Goal: Find specific page/section: Find specific page/section

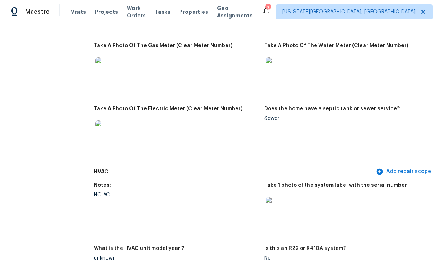
scroll to position [564, 0]
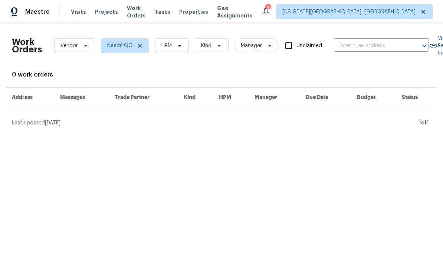
scroll to position [0, -3]
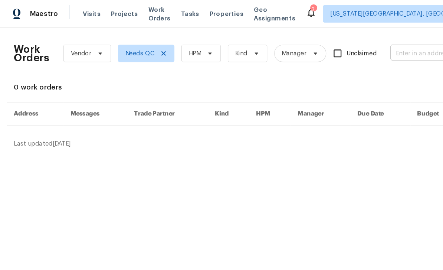
click at [104, 12] on span "Projects" at bounding box center [106, 11] width 23 height 7
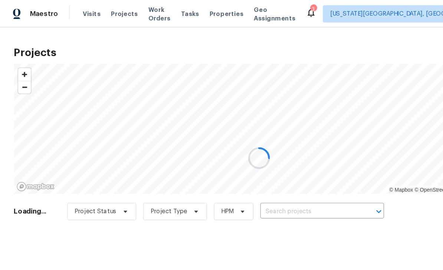
click at [267, 181] on div at bounding box center [221, 135] width 443 height 270
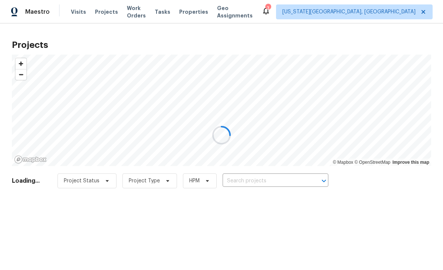
click at [282, 183] on input "text" at bounding box center [265, 181] width 85 height 12
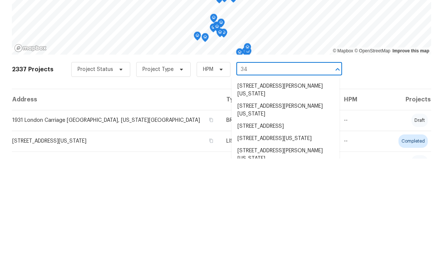
type input "34 r"
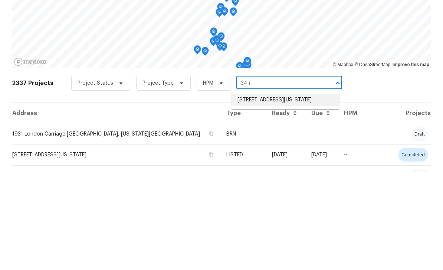
click at [274, 191] on li "34 Rising Sun Ter, Colorado Springs, CO 80921" at bounding box center [285, 197] width 108 height 12
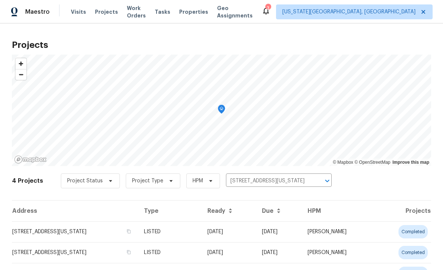
click at [125, 233] on td "34 Rising Sun Ter, Colorado Springs, CO 80921" at bounding box center [75, 231] width 126 height 21
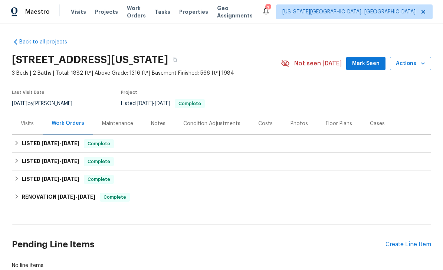
click at [298, 124] on div "Photos" at bounding box center [298, 123] width 17 height 7
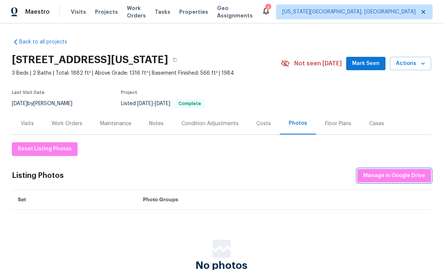
click at [404, 176] on span "Manage in Google Drive" at bounding box center [394, 175] width 62 height 9
